Goal: Check status: Check status

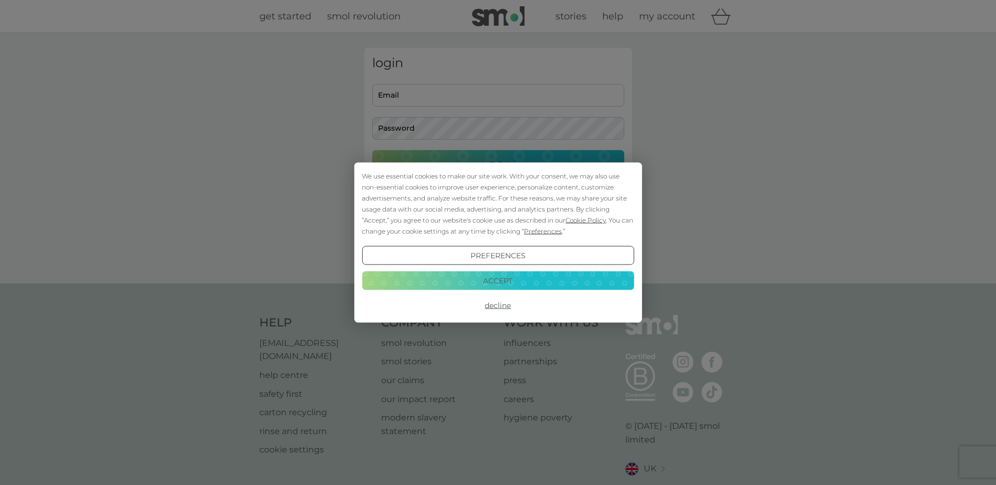
click at [464, 279] on button "Accept" at bounding box center [498, 280] width 272 height 19
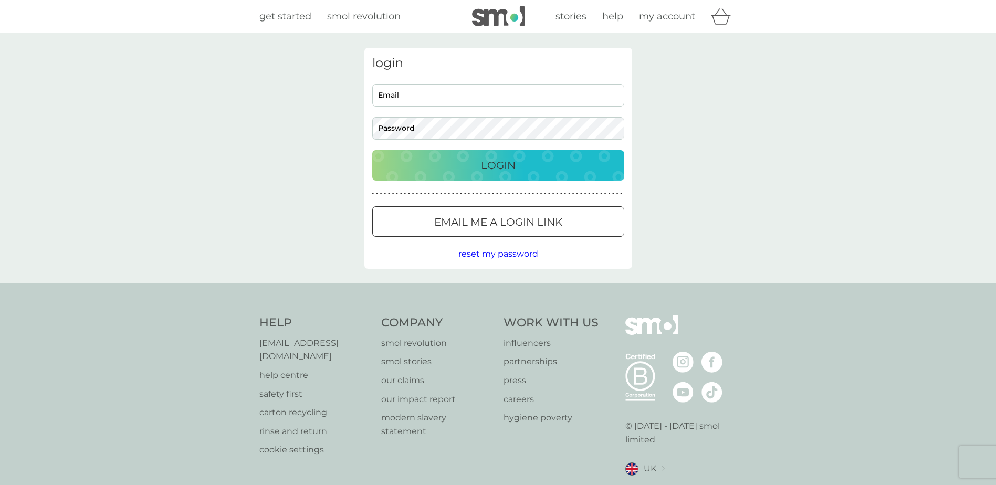
click at [445, 105] on input "Email" at bounding box center [498, 95] width 252 height 23
type input "[EMAIL_ADDRESS][DOMAIN_NAME]"
click at [372, 150] on button "Login" at bounding box center [498, 165] width 252 height 30
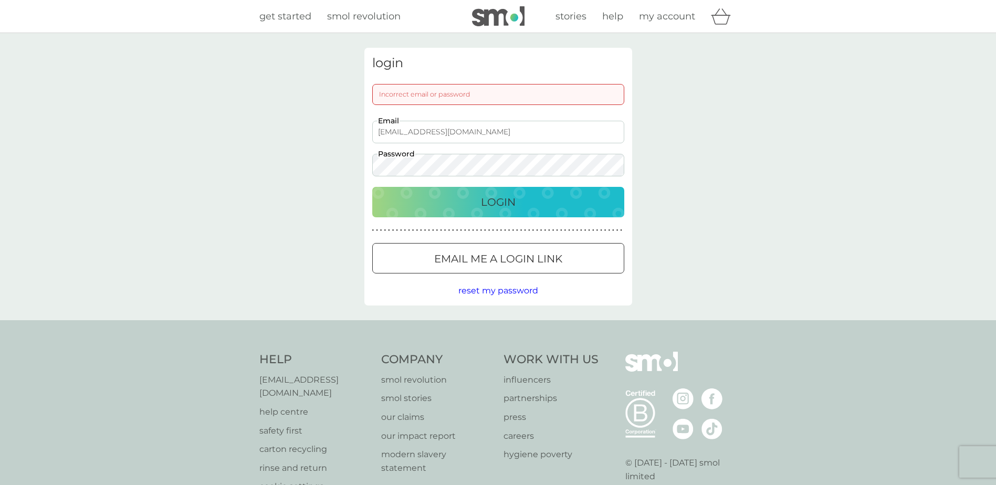
click at [372, 187] on button "Login" at bounding box center [498, 202] width 252 height 30
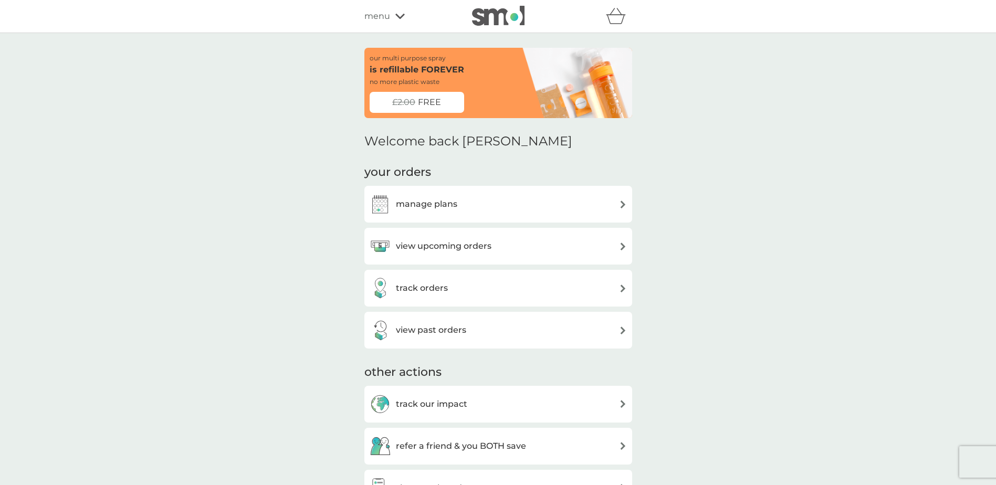
click at [490, 276] on div "track orders" at bounding box center [499, 288] width 268 height 37
click at [490, 284] on div "track orders" at bounding box center [498, 288] width 257 height 21
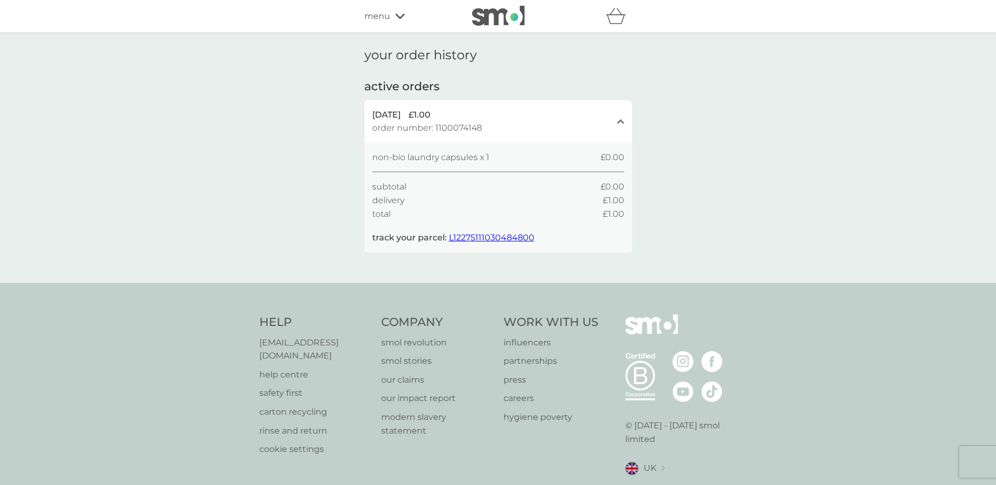
click at [488, 236] on span "L12275111030484800" at bounding box center [492, 238] width 86 height 10
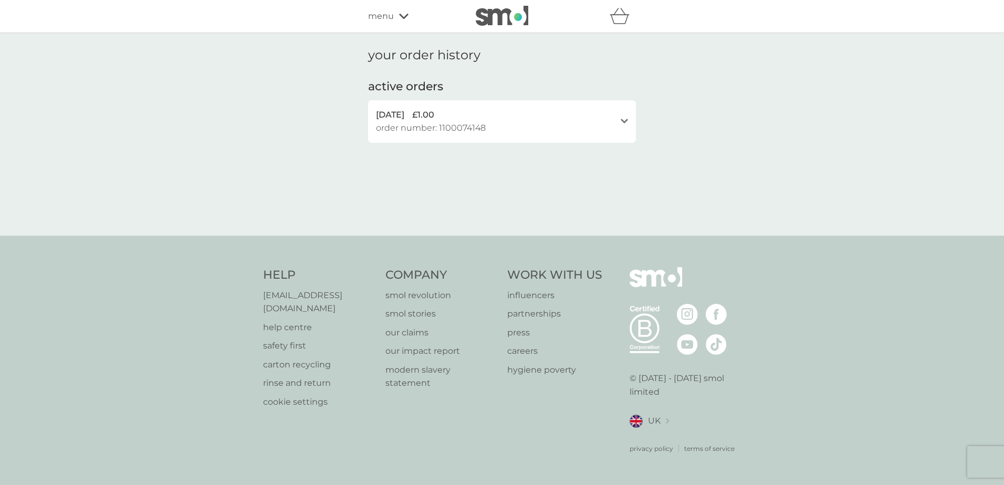
click at [486, 120] on div "[DATE] £1.00" at bounding box center [496, 115] width 240 height 14
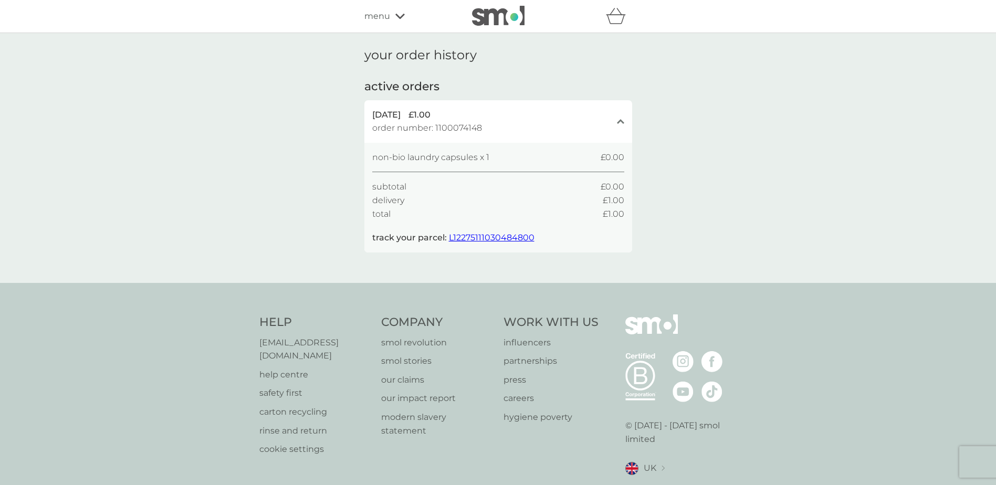
click at [486, 120] on div "[DATE] £1.00" at bounding box center [492, 115] width 240 height 14
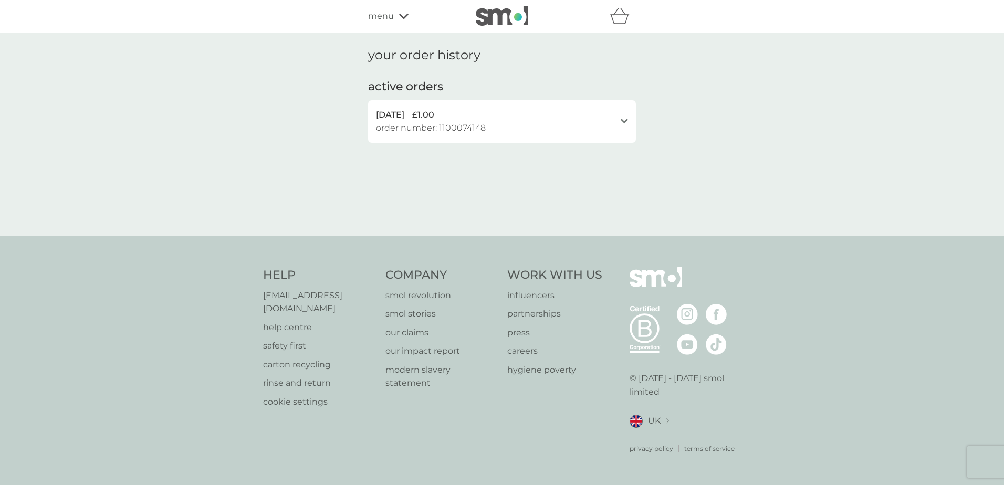
click at [405, 17] on icon at bounding box center [403, 16] width 9 height 5
